Goal: Information Seeking & Learning: Find specific fact

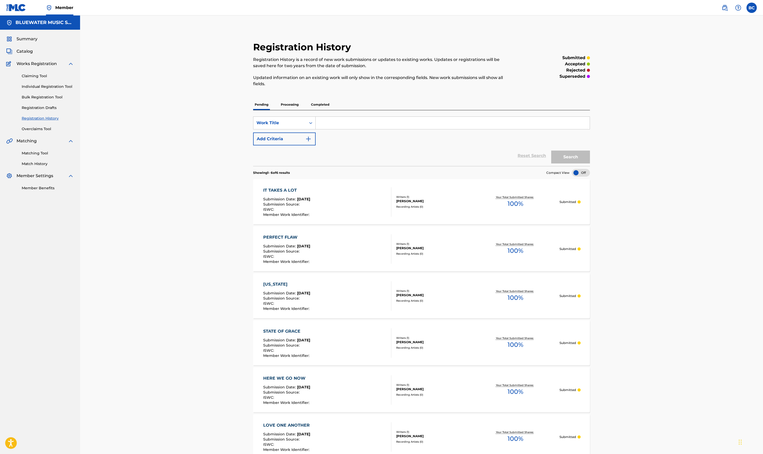
click at [343, 124] on input "Search Form" at bounding box center [453, 123] width 274 height 12
click at [725, 8] on img at bounding box center [724, 8] width 6 height 6
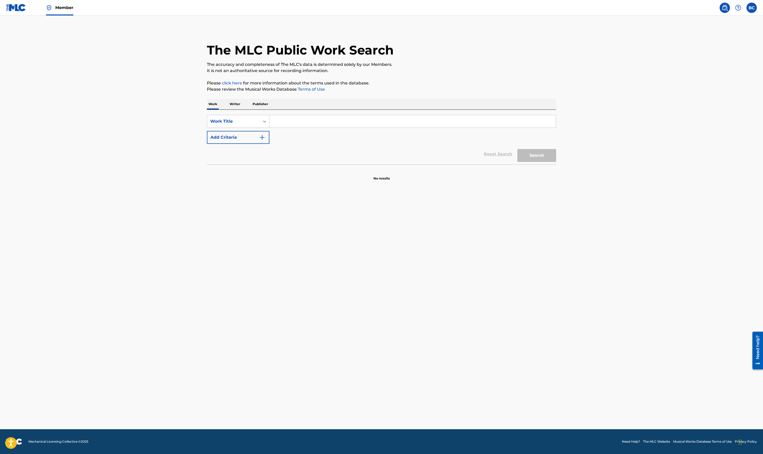
click at [363, 124] on input "Search Form" at bounding box center [412, 121] width 286 height 12
type input "here we go now"
click at [257, 136] on button "Add Criteria" at bounding box center [238, 137] width 62 height 13
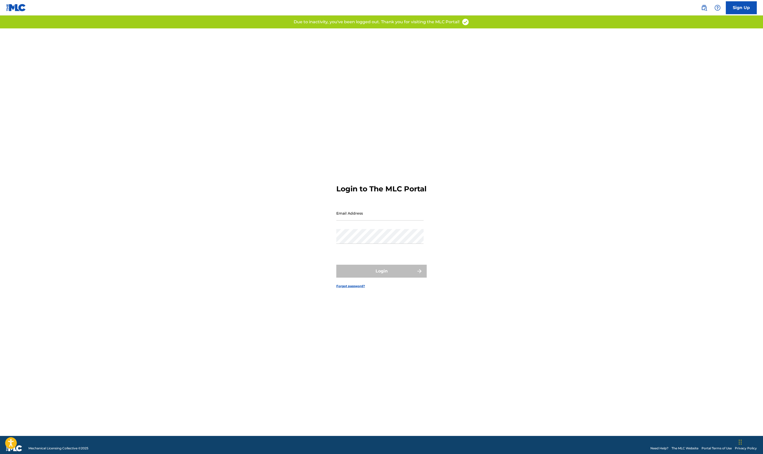
click at [703, 3] on link at bounding box center [704, 8] width 10 height 10
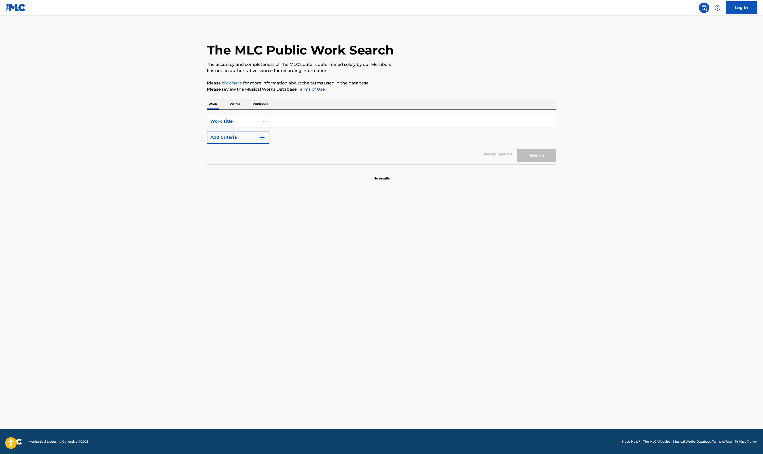
click at [250, 136] on button "Add Criteria" at bounding box center [238, 137] width 62 height 13
click at [285, 124] on input "Search Form" at bounding box center [412, 121] width 286 height 12
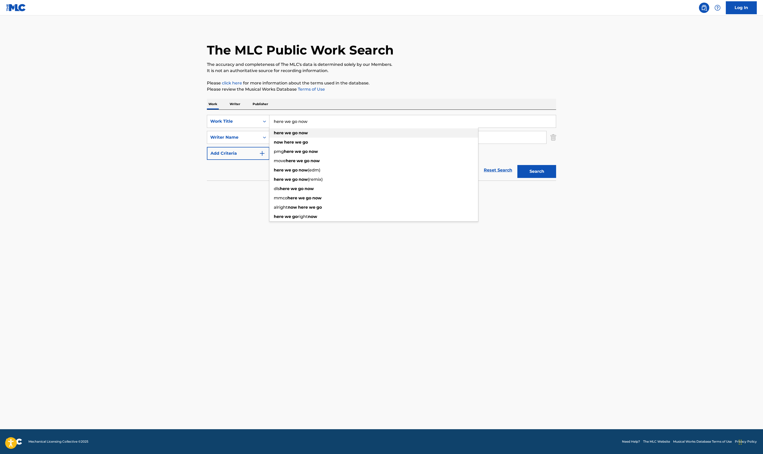
type input "here we go now"
click at [282, 131] on strong "here" at bounding box center [279, 132] width 10 height 5
click at [291, 138] on input "Search Form" at bounding box center [407, 137] width 277 height 12
click at [239, 187] on section "No results" at bounding box center [381, 189] width 349 height 13
click at [541, 168] on button "Search" at bounding box center [536, 171] width 39 height 13
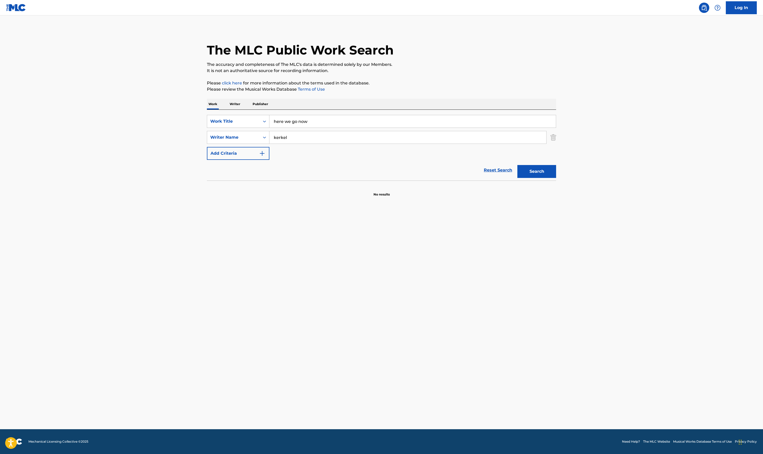
click at [301, 137] on input "kerkel" at bounding box center [407, 137] width 277 height 12
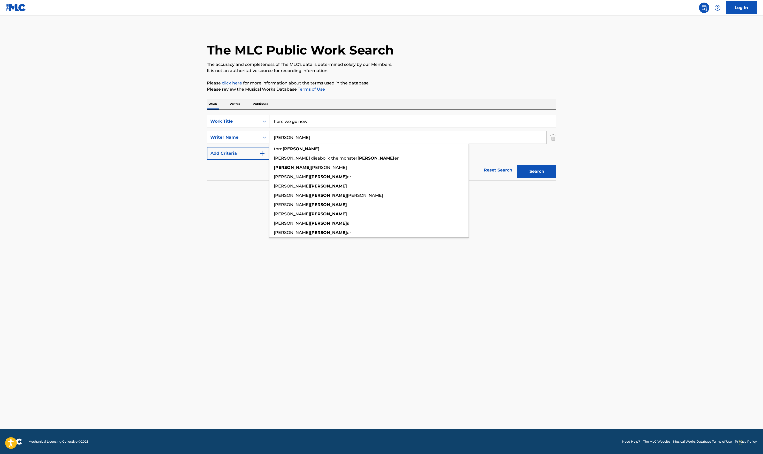
type input "[PERSON_NAME]"
click at [517, 165] on button "Search" at bounding box center [536, 171] width 39 height 13
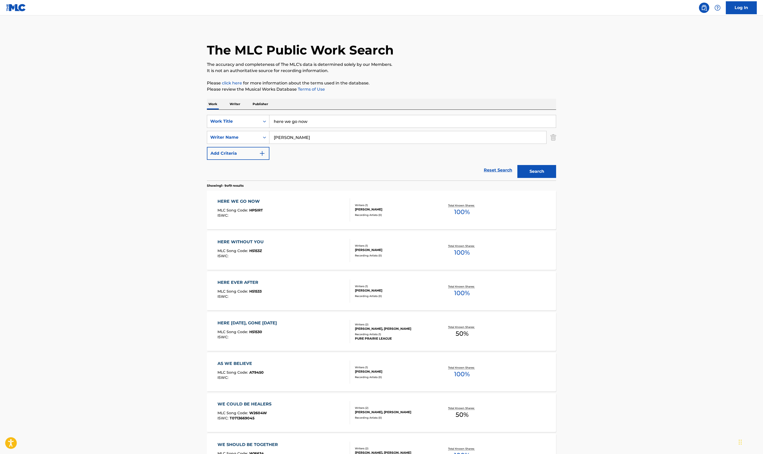
click at [281, 218] on div "HERE WE GO NOW MLC Song Code : HP5IRT ISWC :" at bounding box center [283, 209] width 133 height 23
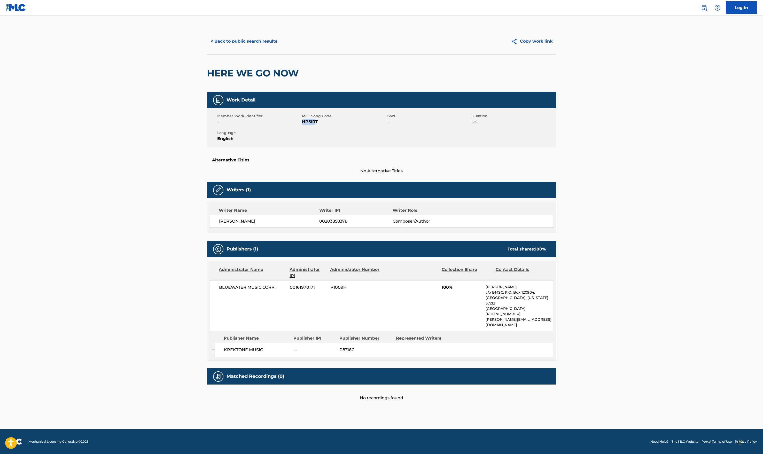
drag, startPoint x: 316, startPoint y: 122, endPoint x: 302, endPoint y: 120, distance: 13.6
click at [302, 120] on span "HP5IRT" at bounding box center [343, 122] width 83 height 6
drag, startPoint x: 319, startPoint y: 122, endPoint x: 300, endPoint y: 121, distance: 18.6
click at [300, 121] on div "Member Work Identifier -- MLC Song Code HP5IRT ISWC -- Duration --:-- Language …" at bounding box center [381, 127] width 349 height 39
click at [300, 121] on span "--" at bounding box center [258, 122] width 83 height 6
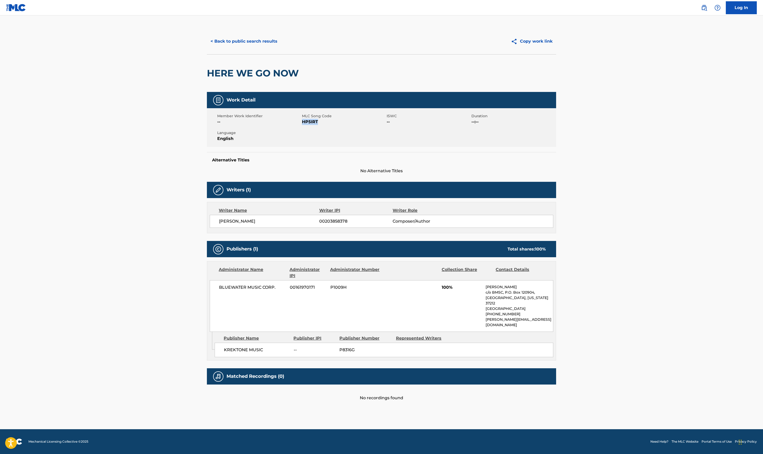
drag, startPoint x: 302, startPoint y: 122, endPoint x: 319, endPoint y: 121, distance: 17.1
click at [319, 121] on span "HP5IRT" at bounding box center [343, 122] width 83 height 6
copy span "HP5IRT"
click at [732, 126] on main "< Back to public search results Copy work link HERE WE GO NOW Work Detail Membe…" at bounding box center [381, 222] width 763 height 414
click at [240, 41] on button "< Back to public search results" at bounding box center [244, 41] width 74 height 13
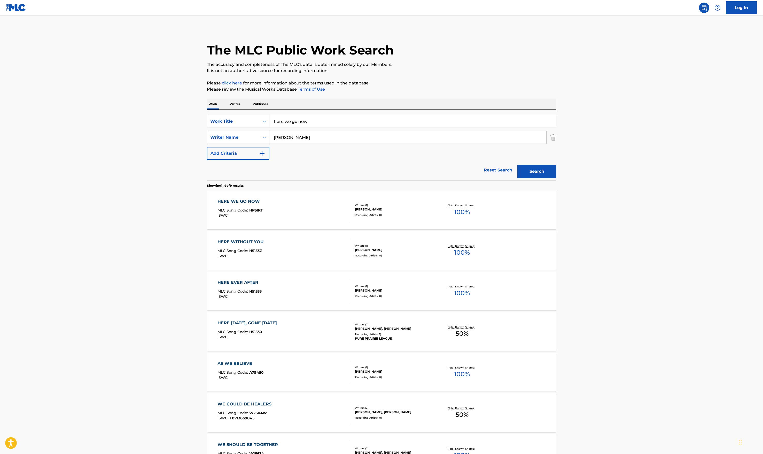
click at [245, 120] on div "SearchWithCriteriabd60a46a-5c9f-4d8d-8eef-adf5958fa48f Work Title here we go now" at bounding box center [381, 121] width 349 height 13
paste input "State Of Grace"
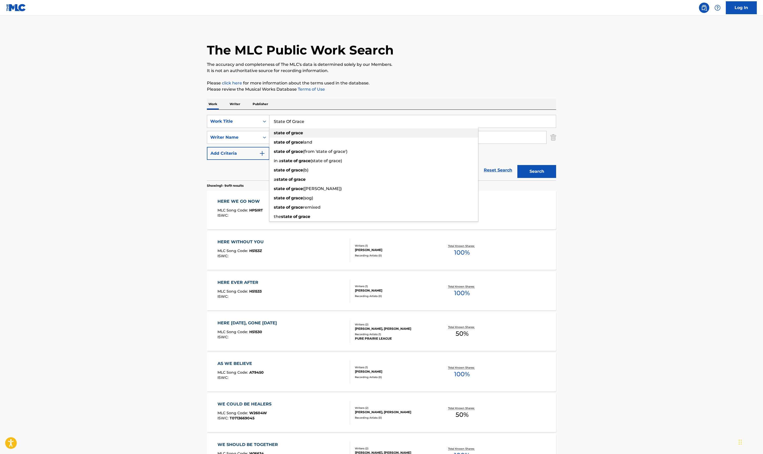
click at [365, 133] on div "state of grace" at bounding box center [373, 132] width 209 height 9
type input "state of grace"
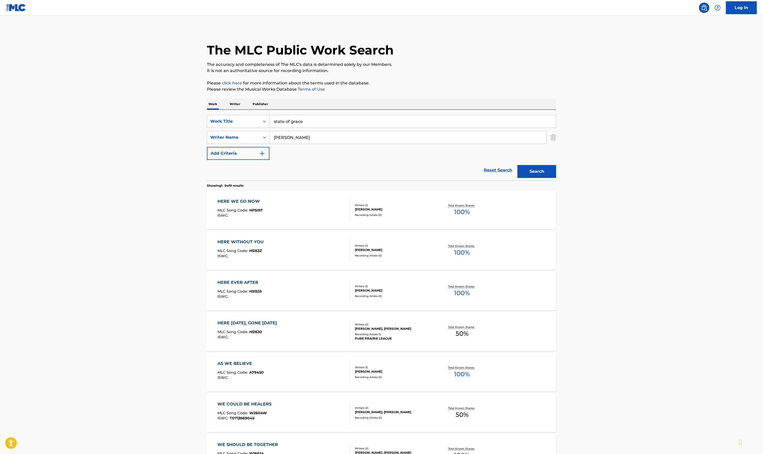
click at [541, 173] on button "Search" at bounding box center [536, 171] width 39 height 13
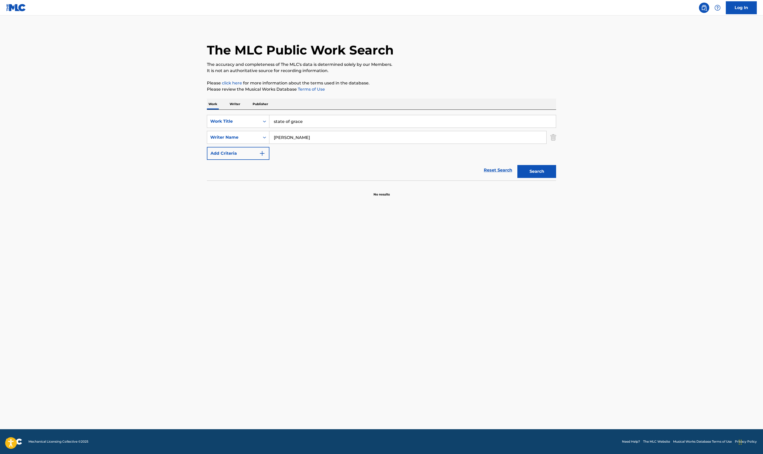
click at [296, 137] on input "[PERSON_NAME]" at bounding box center [407, 137] width 277 height 12
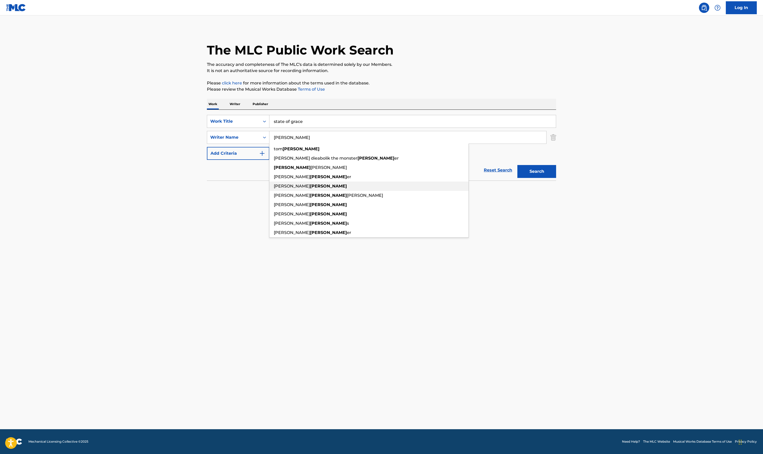
click at [302, 184] on div "[PERSON_NAME]" at bounding box center [368, 186] width 199 height 9
type input "[PERSON_NAME]"
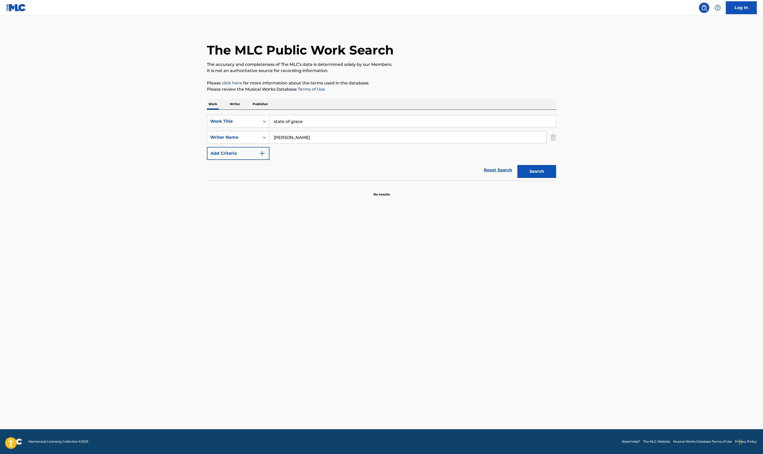
click at [538, 171] on button "Search" at bounding box center [536, 171] width 39 height 13
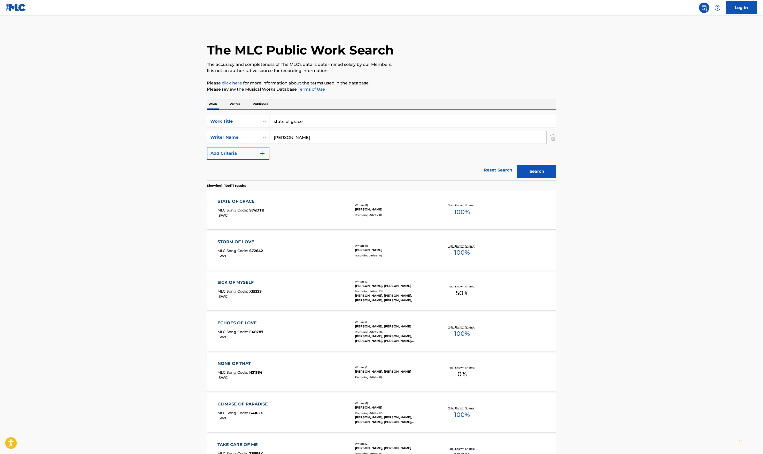
click at [258, 203] on div "STATE OF GRACE" at bounding box center [240, 201] width 47 height 6
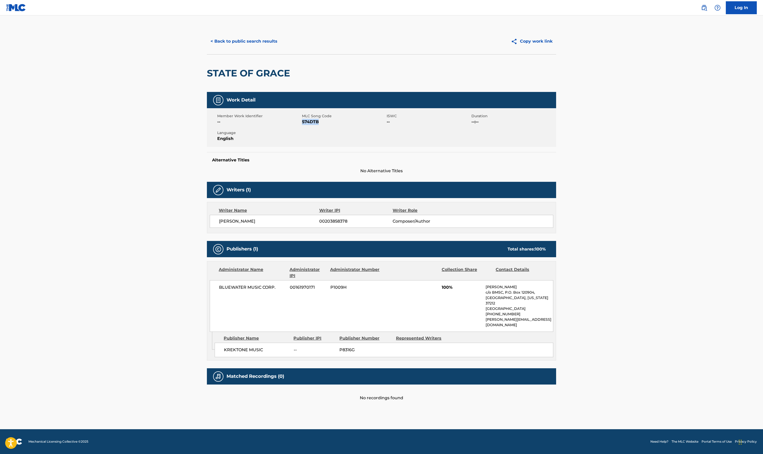
drag, startPoint x: 322, startPoint y: 123, endPoint x: 302, endPoint y: 123, distance: 20.1
click at [303, 123] on span "S74DTB" at bounding box center [343, 122] width 83 height 6
copy span "S74DTB"
click at [307, 120] on span "S74DTB" at bounding box center [343, 122] width 83 height 6
drag, startPoint x: 302, startPoint y: 121, endPoint x: 319, endPoint y: 121, distance: 17.6
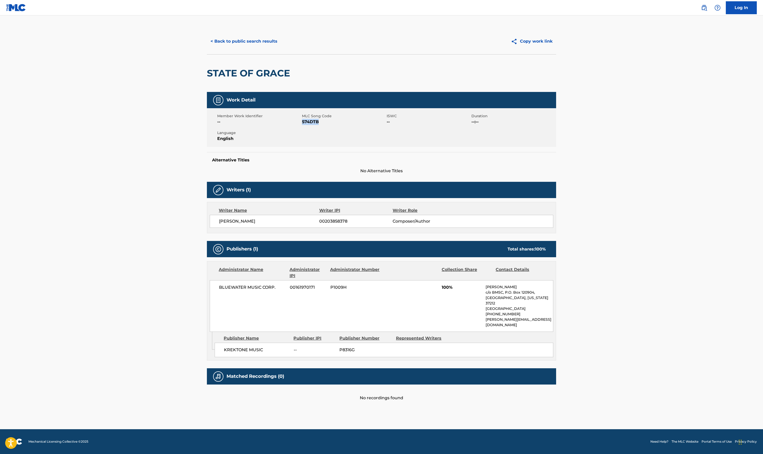
click at [319, 121] on span "S74DTB" at bounding box center [343, 122] width 83 height 6
copy span "S74DTB"
click at [231, 40] on button "< Back to public search results" at bounding box center [244, 41] width 74 height 13
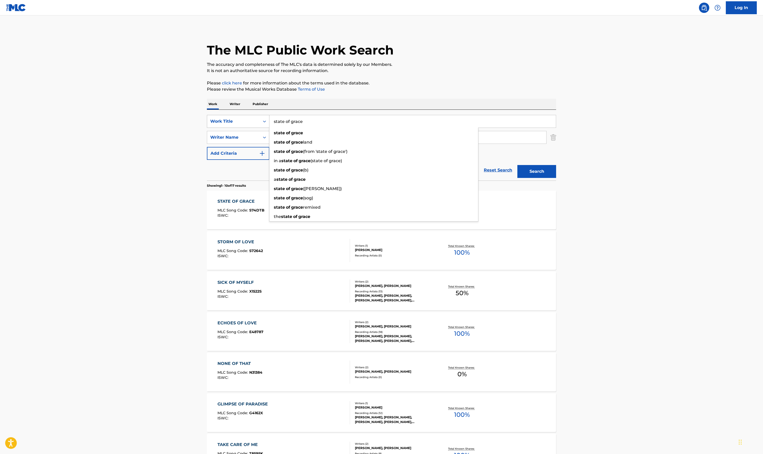
drag, startPoint x: 305, startPoint y: 121, endPoint x: 250, endPoint y: 120, distance: 55.3
click at [253, 121] on div "SearchWithCriteriabd60a46a-5c9f-4d8d-8eef-adf5958fa48f Work Title state of grac…" at bounding box center [381, 121] width 349 height 13
paste input "[US_STATE]"
type input "[US_STATE]"
click at [569, 152] on main "The MLC Public Work Search The accuracy and completeness of The MLC's data is d…" at bounding box center [381, 319] width 763 height 608
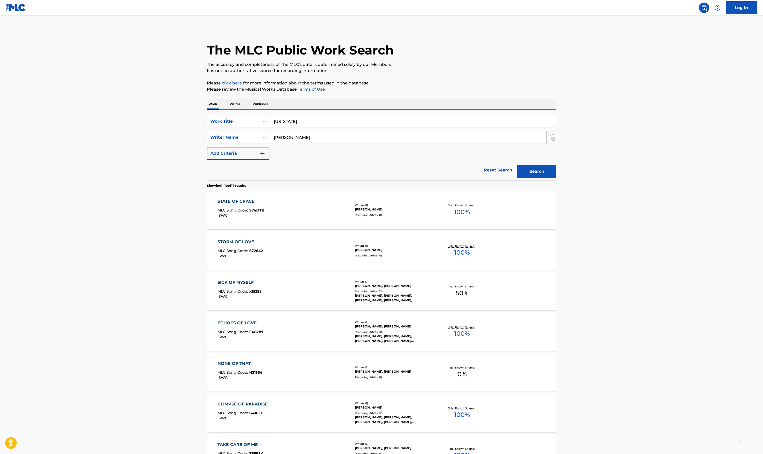
click at [544, 169] on button "Search" at bounding box center [536, 171] width 39 height 13
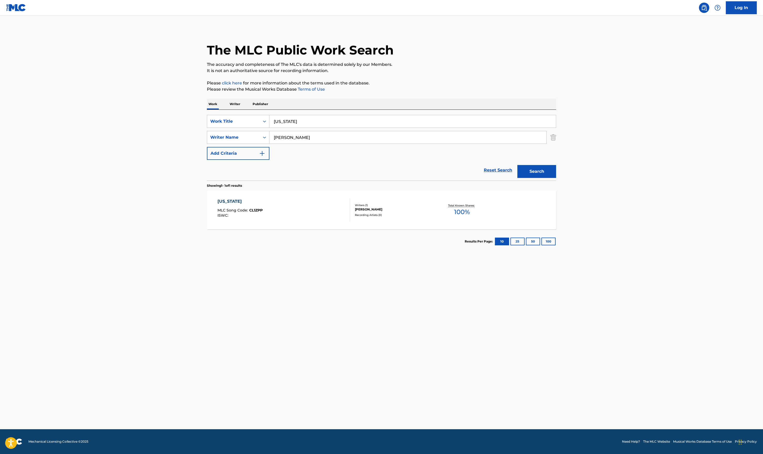
click at [298, 208] on div "[US_STATE] MLC Song Code : CL1ZPP ISWC :" at bounding box center [283, 209] width 133 height 23
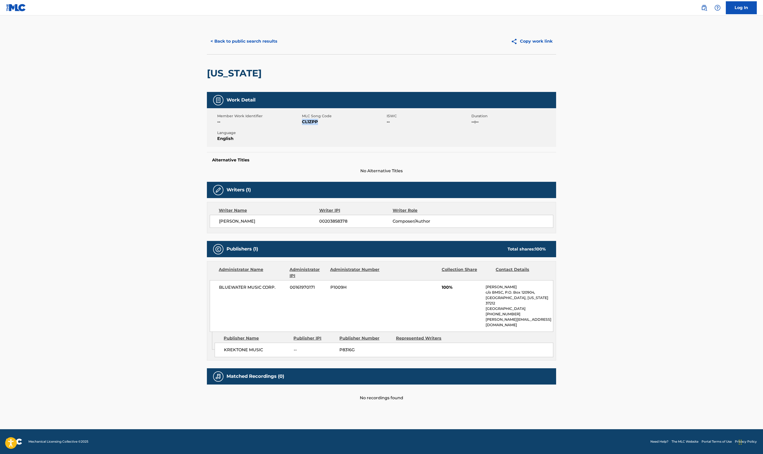
drag, startPoint x: 314, startPoint y: 123, endPoint x: 303, endPoint y: 123, distance: 11.9
click at [303, 123] on span "CL1ZPP" at bounding box center [343, 122] width 83 height 6
copy span "CL1ZPP"
click at [317, 123] on span "CL1ZPP" at bounding box center [343, 122] width 83 height 6
drag, startPoint x: 302, startPoint y: 123, endPoint x: 318, endPoint y: 122, distance: 16.6
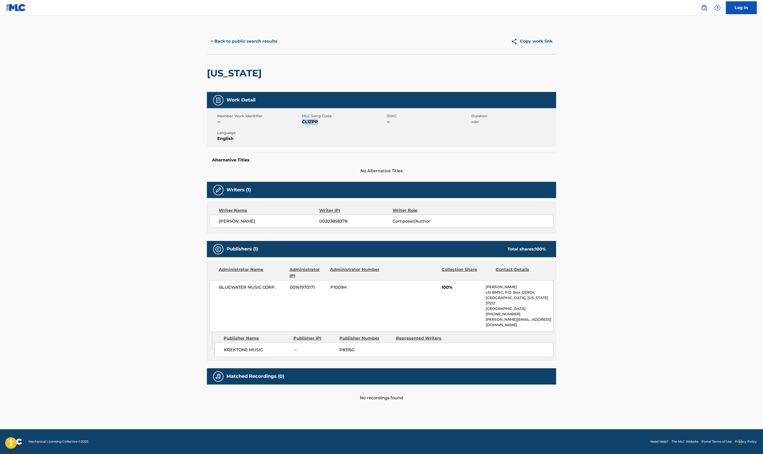
click at [318, 122] on span "CL1ZPP" at bounding box center [343, 122] width 83 height 6
copy span "CL1ZPP"
click at [731, 115] on main "< Back to public search results Copy work link [US_STATE] Work Detail Member Wo…" at bounding box center [381, 222] width 763 height 414
click at [243, 48] on button "< Back to public search results" at bounding box center [244, 41] width 74 height 13
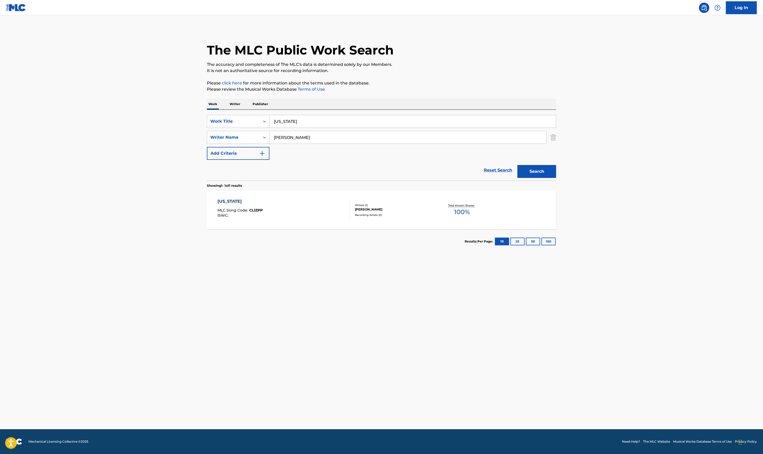
click at [744, 92] on main "The MLC Public Work Search The accuracy and completeness of The MLC's data is d…" at bounding box center [381, 222] width 763 height 414
drag, startPoint x: 321, startPoint y: 120, endPoint x: 229, endPoint y: 120, distance: 91.9
click at [229, 120] on div "SearchWithCriteriabd60a46a-5c9f-4d8d-8eef-adf5958fa48f Work Title [US_STATE] [U…" at bounding box center [381, 121] width 349 height 13
type input "perfect flaw"
click at [517, 165] on button "Search" at bounding box center [536, 171] width 39 height 13
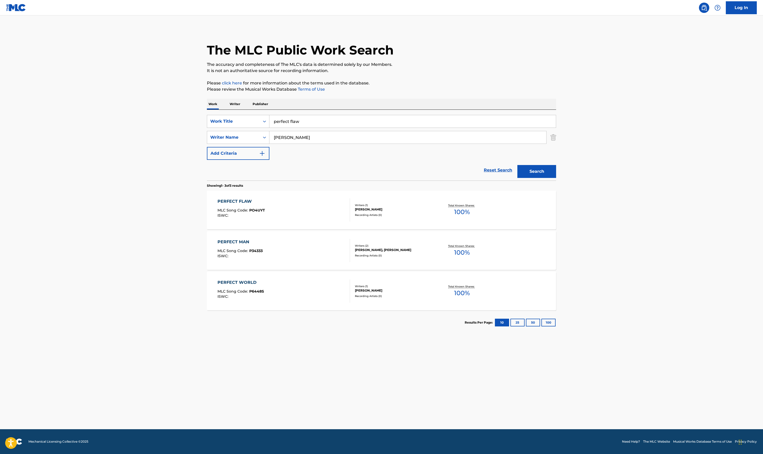
click at [258, 208] on div "PERFECT FLAW MLC Song Code : PO4UYT ISWC :" at bounding box center [241, 209] width 48 height 23
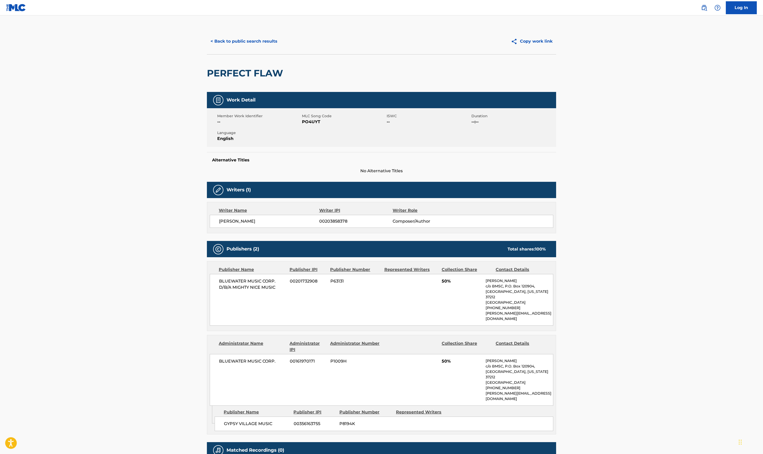
click at [216, 39] on button "< Back to public search results" at bounding box center [244, 41] width 74 height 13
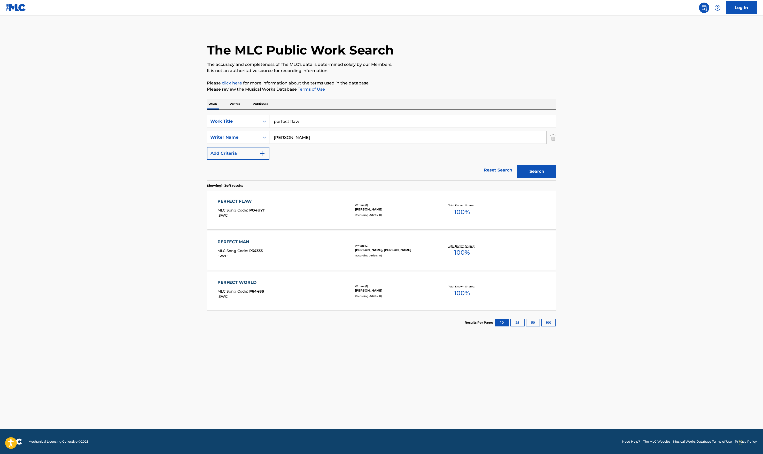
click at [243, 212] on span "MLC Song Code :" at bounding box center [233, 210] width 32 height 5
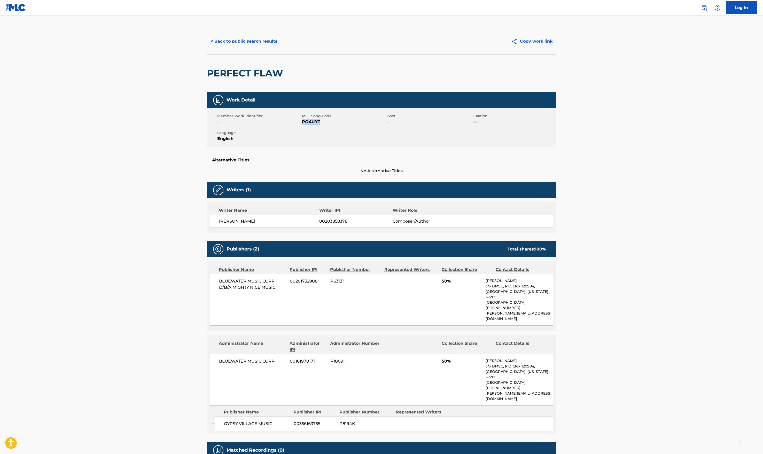
drag, startPoint x: 319, startPoint y: 122, endPoint x: 302, endPoint y: 123, distance: 17.6
click at [302, 123] on span "PO4UYT" at bounding box center [343, 122] width 83 height 6
copy span "PO4UYT"
click at [233, 38] on button "< Back to public search results" at bounding box center [244, 41] width 74 height 13
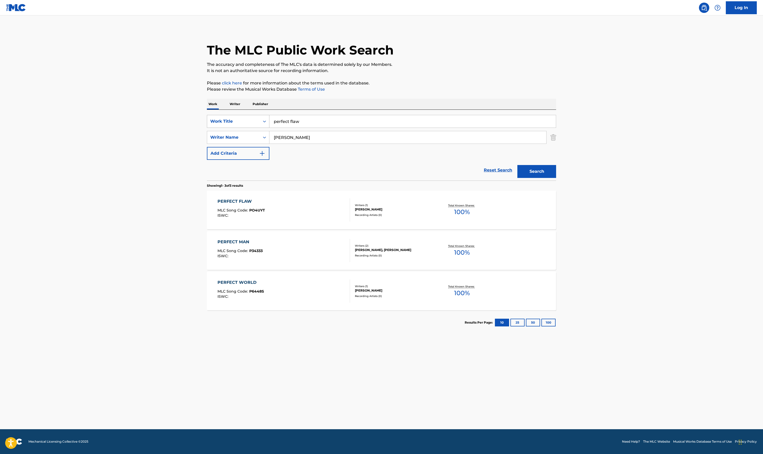
drag, startPoint x: 292, startPoint y: 123, endPoint x: 233, endPoint y: 122, distance: 59.4
click at [233, 122] on div "SearchWithCriteriabd60a46a-5c9f-4d8d-8eef-adf5958fa48f Work Title perfect flaw" at bounding box center [381, 121] width 349 height 13
click at [294, 141] on span "ettable" at bounding box center [295, 142] width 15 height 5
type input "unforgettable"
drag, startPoint x: 302, startPoint y: 136, endPoint x: 229, endPoint y: 136, distance: 72.8
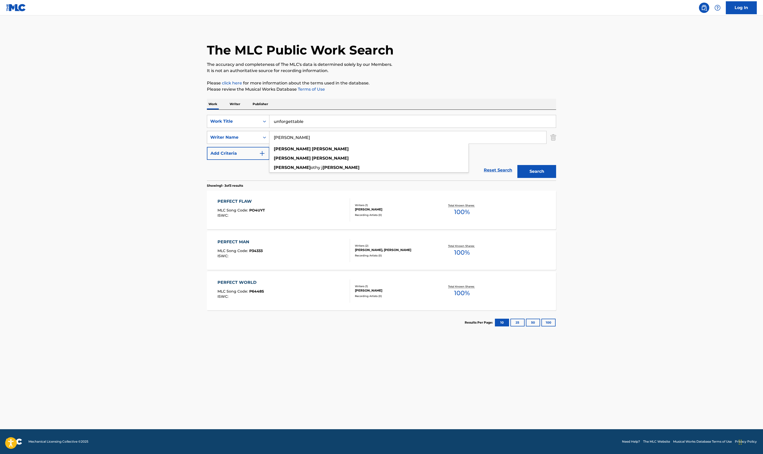
click at [231, 136] on div "SearchWithCriteriaec37ca25-337d-4d75-ab35-05ecde72d25e Writer Name [PERSON_NAME…" at bounding box center [381, 137] width 349 height 13
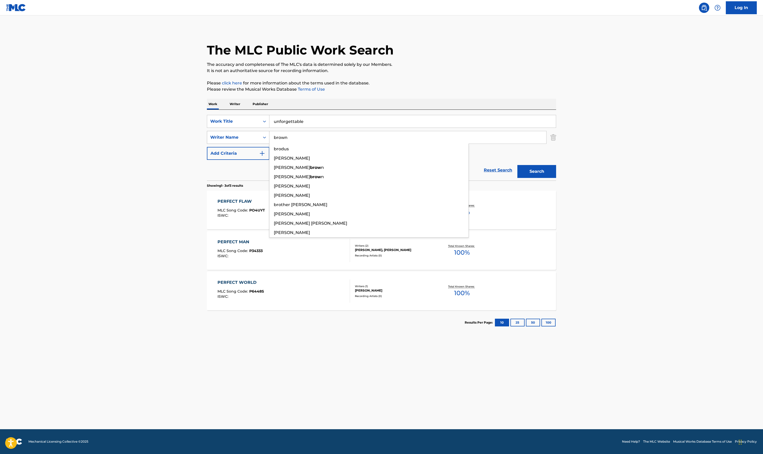
type input "brown"
click at [517, 165] on button "Search" at bounding box center [536, 171] width 39 height 13
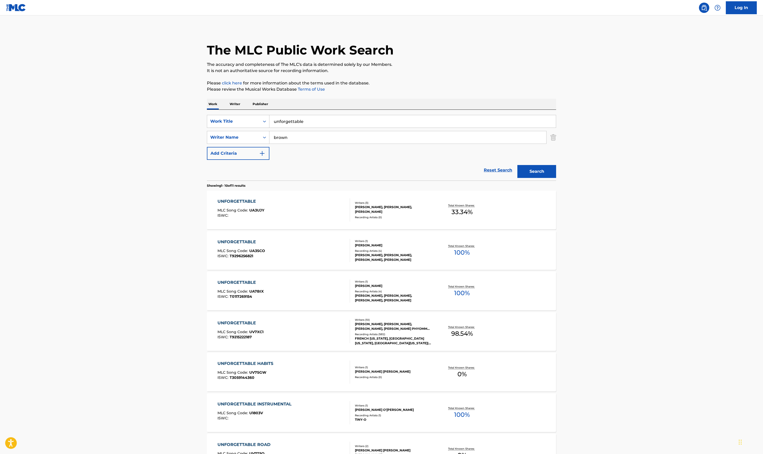
click at [276, 328] on div "UNFORGETTABLE MLC Song Code : UV7XC1 ISWC : T9215222187" at bounding box center [283, 331] width 133 height 23
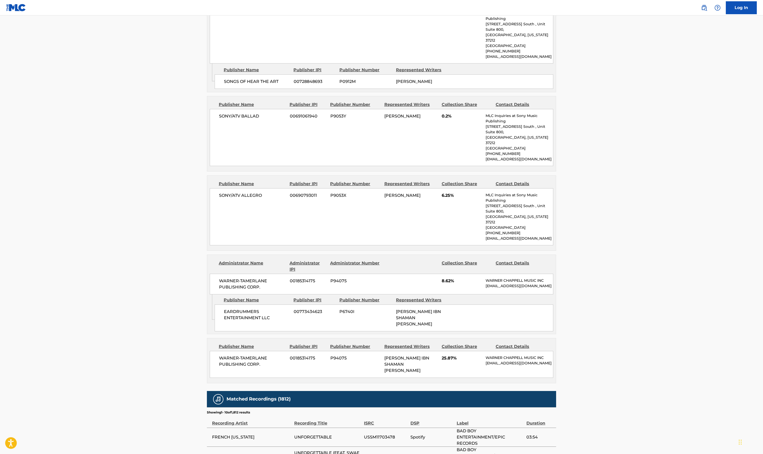
scroll to position [1601, 0]
